Goal: Transaction & Acquisition: Book appointment/travel/reservation

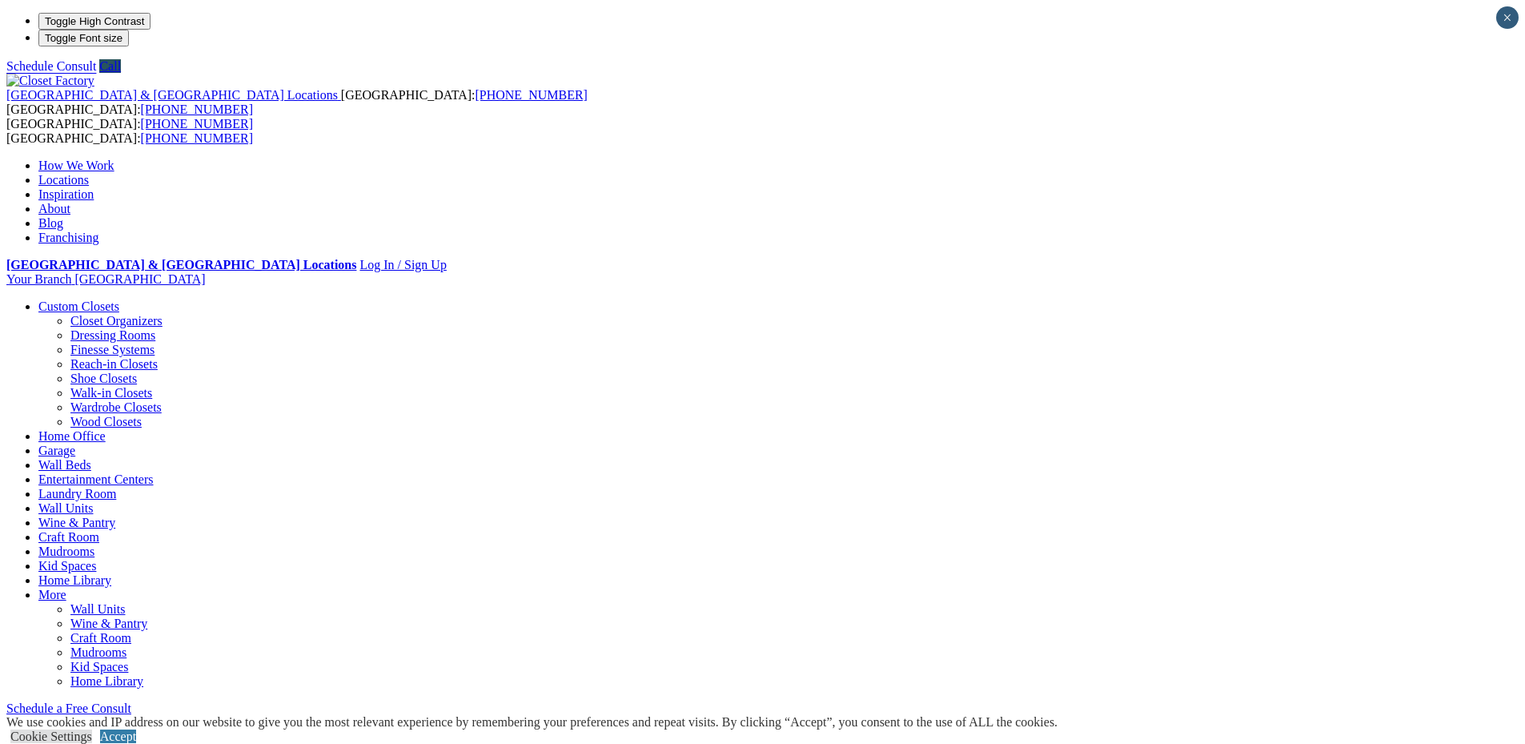
click at [163, 314] on link "Closet Organizers" at bounding box center [116, 321] width 92 height 14
